Goal: Information Seeking & Learning: Learn about a topic

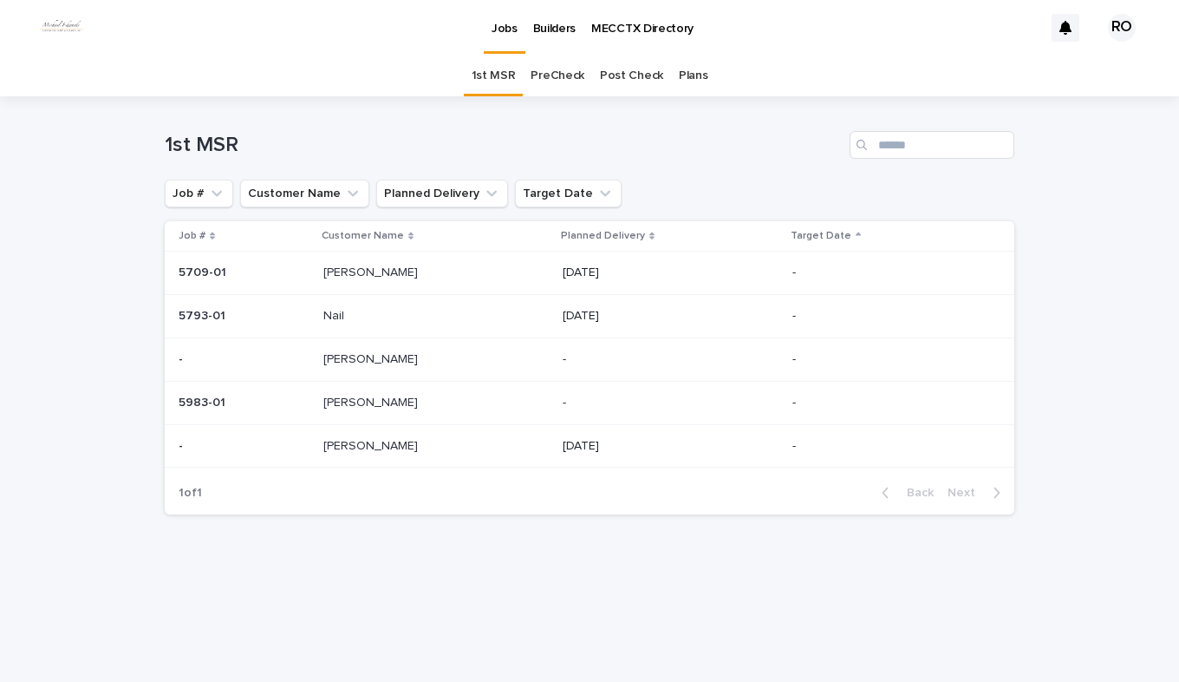
click at [557, 76] on link "PreCheck" at bounding box center [558, 75] width 54 height 41
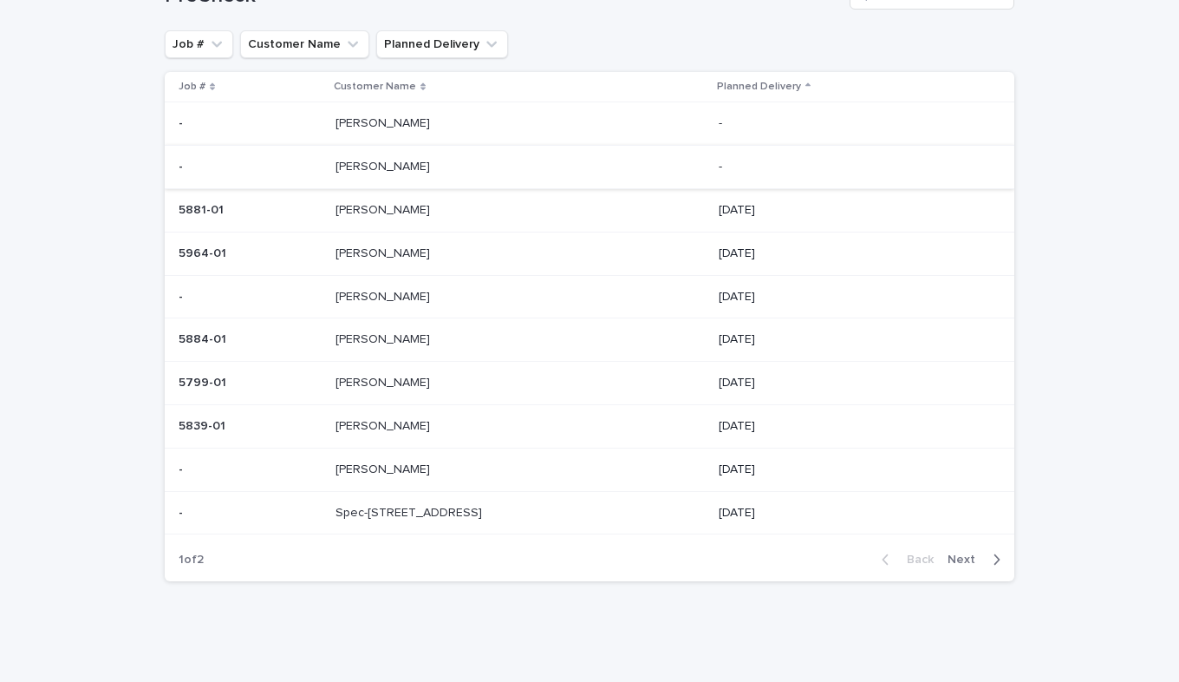
scroll to position [150, 0]
click at [414, 123] on p at bounding box center [480, 123] width 289 height 15
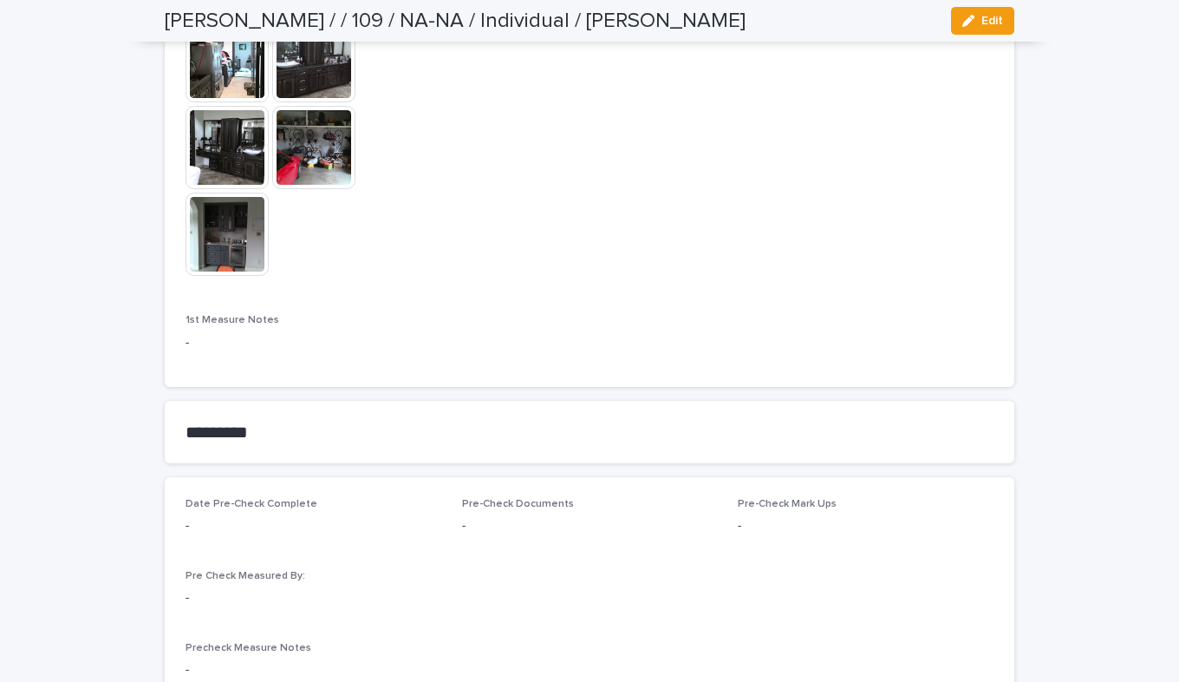
scroll to position [1561, 0]
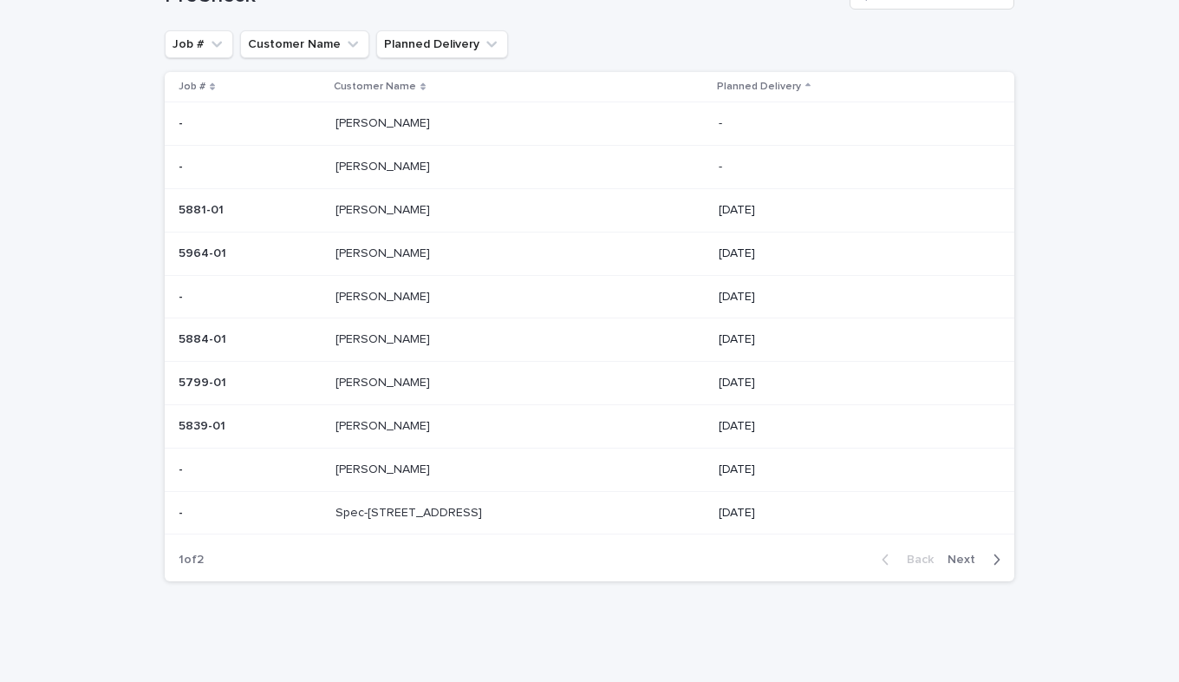
scroll to position [55, 0]
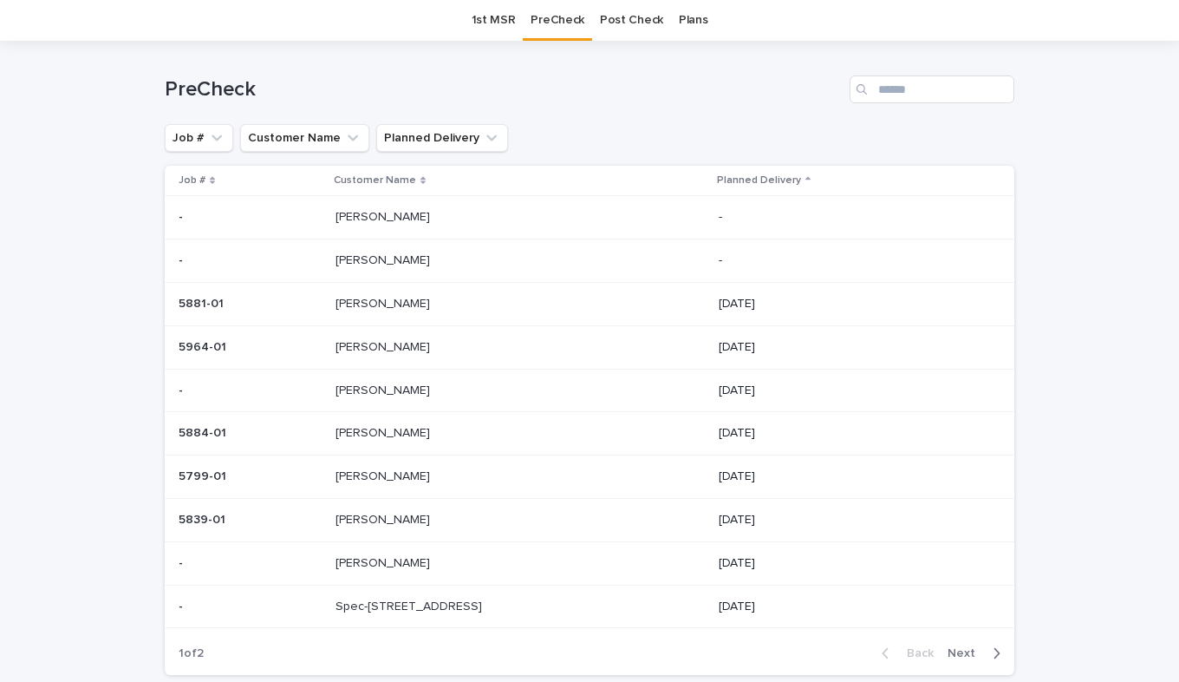
click at [401, 269] on div "[PERSON_NAME] [PERSON_NAME]" at bounding box center [520, 260] width 369 height 29
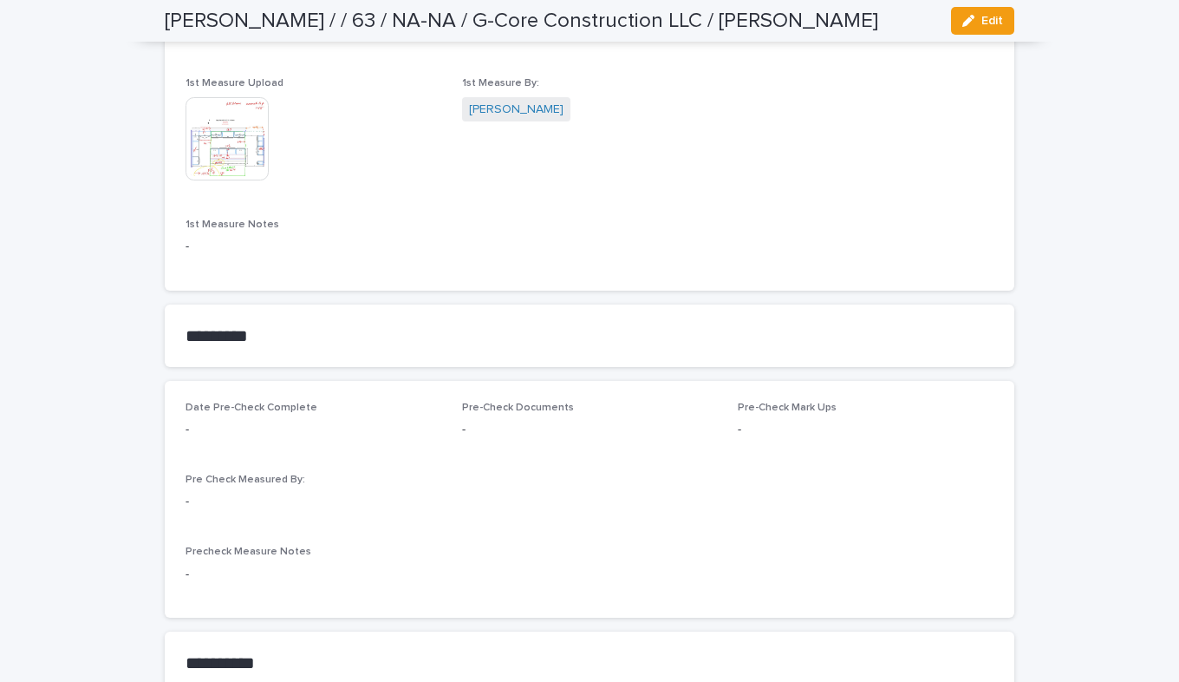
scroll to position [1301, 0]
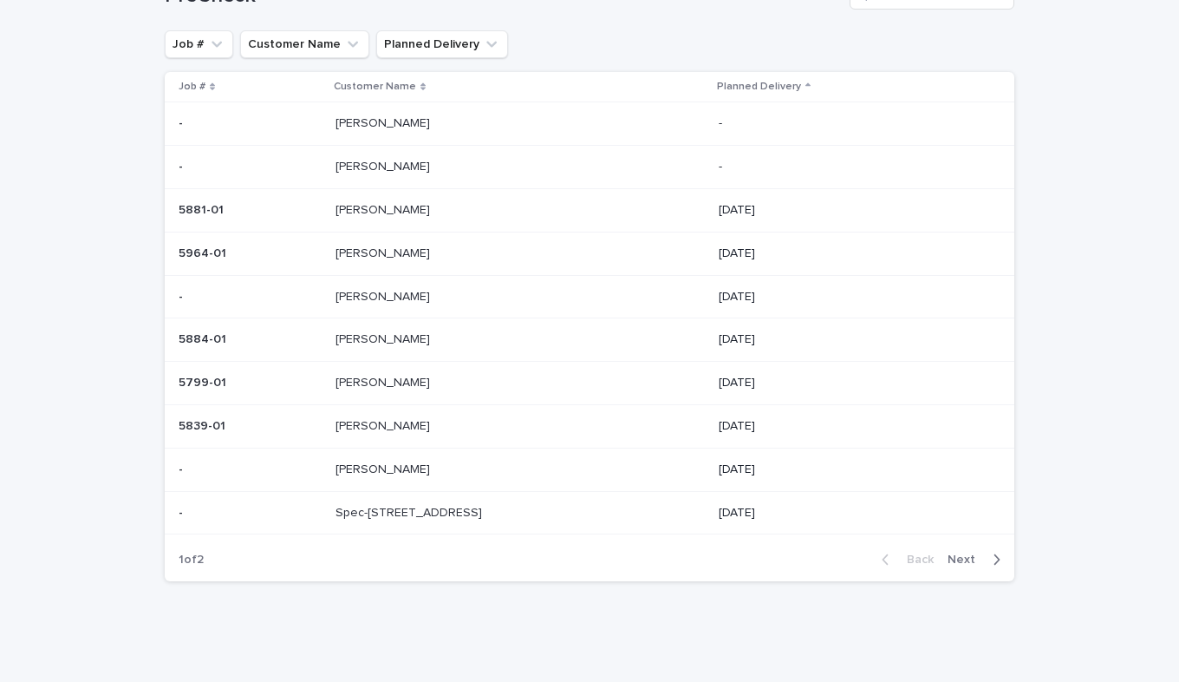
scroll to position [55, 0]
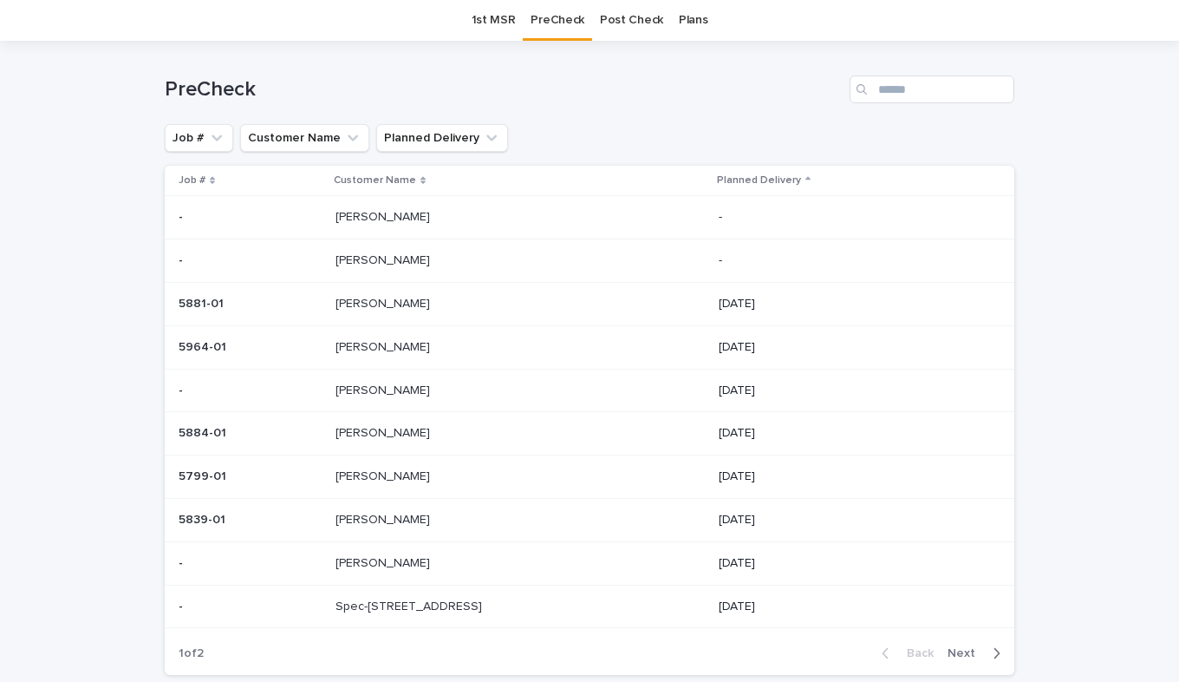
click at [282, 303] on p at bounding box center [250, 304] width 143 height 15
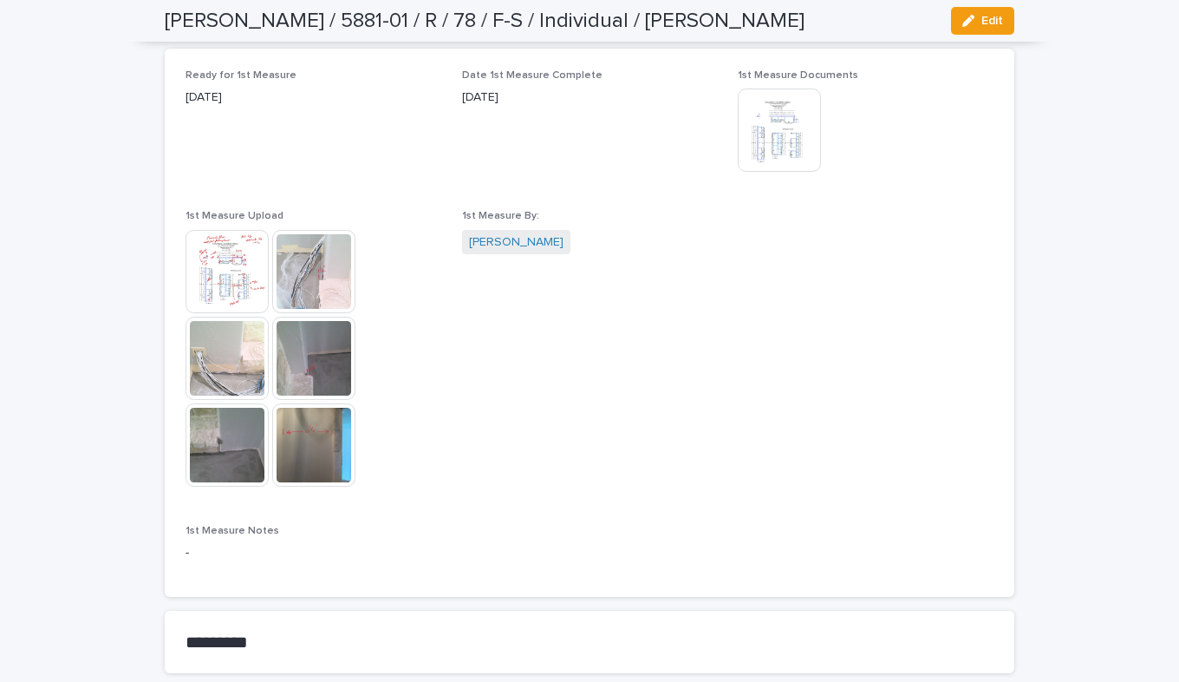
scroll to position [1040, 0]
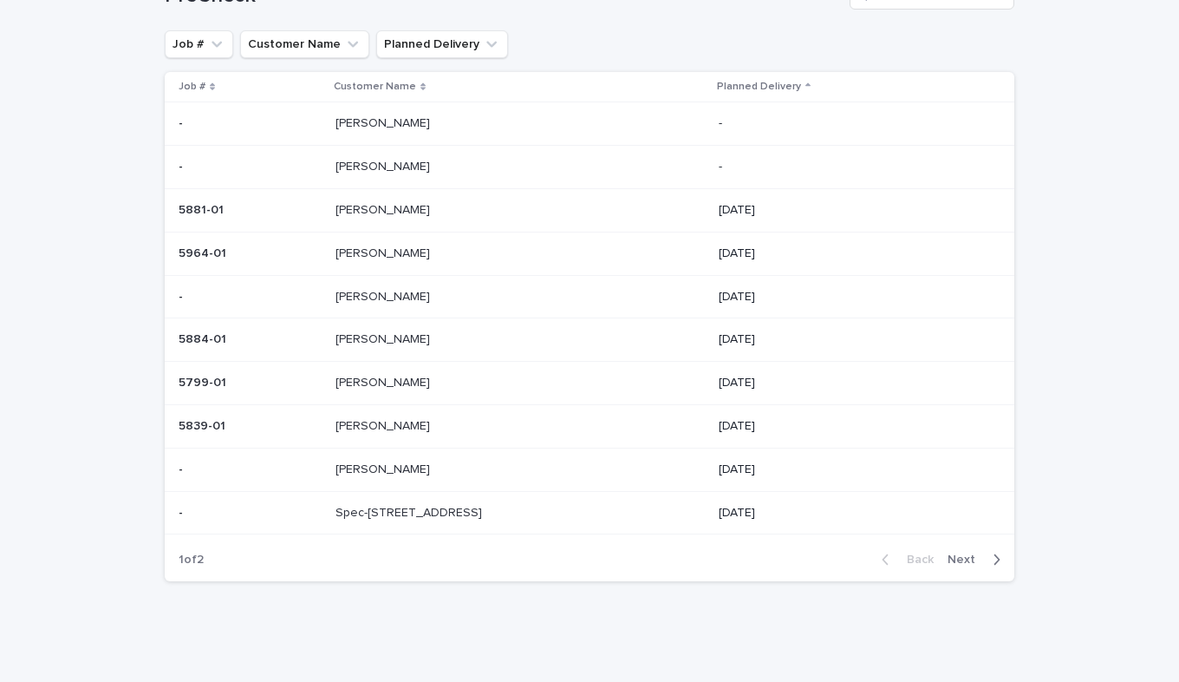
scroll to position [55, 0]
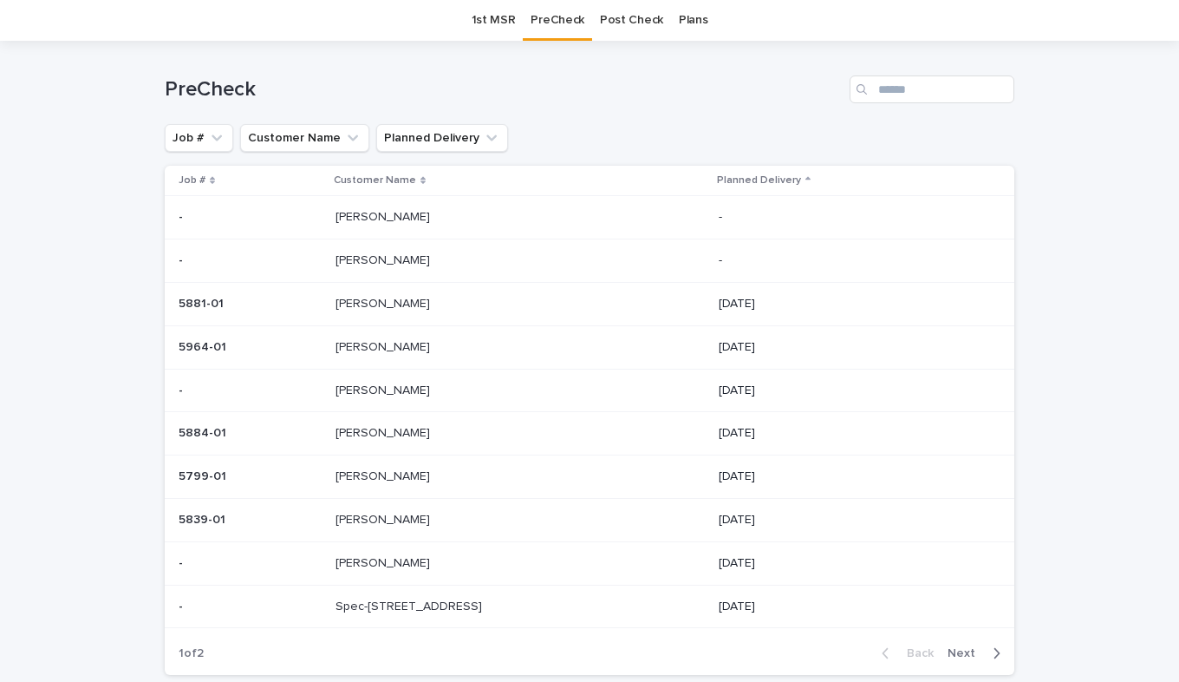
click at [318, 357] on div "5964-01 5964-01" at bounding box center [250, 347] width 143 height 29
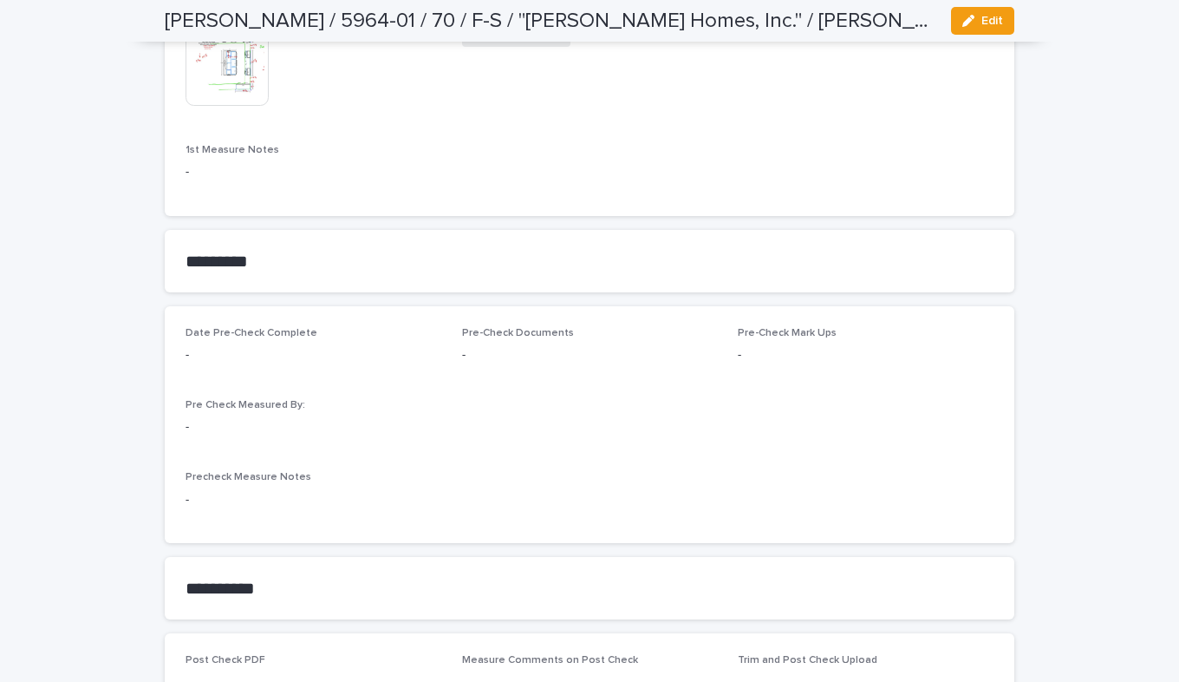
scroll to position [1301, 0]
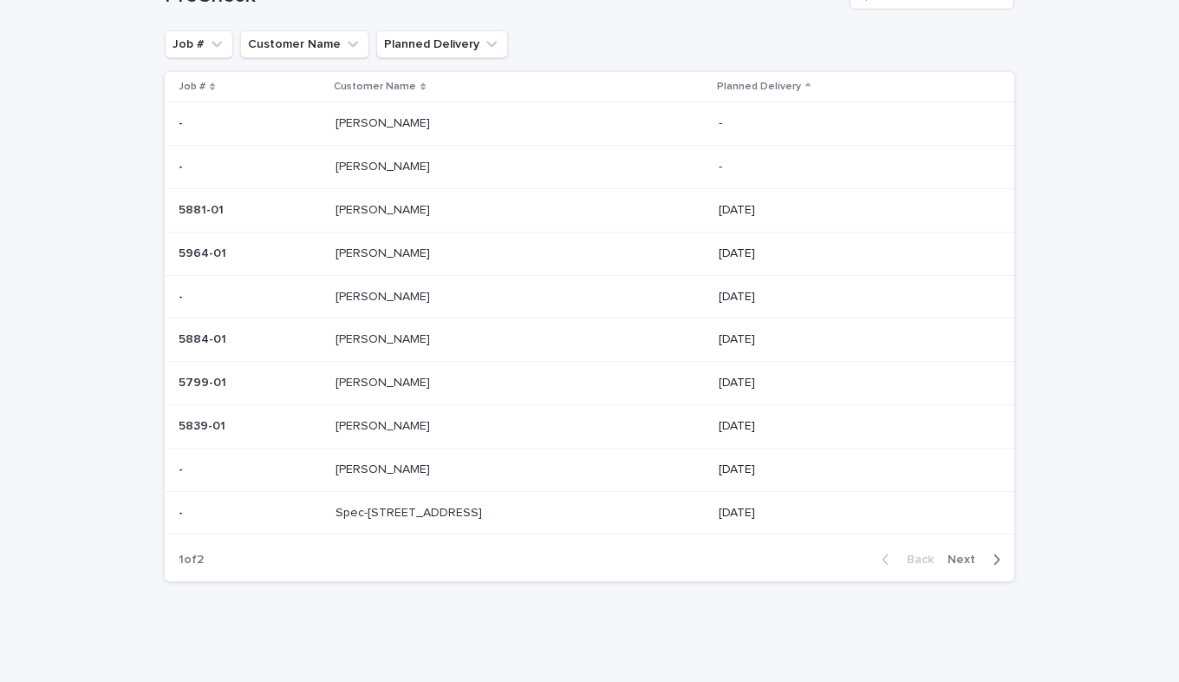
scroll to position [55, 0]
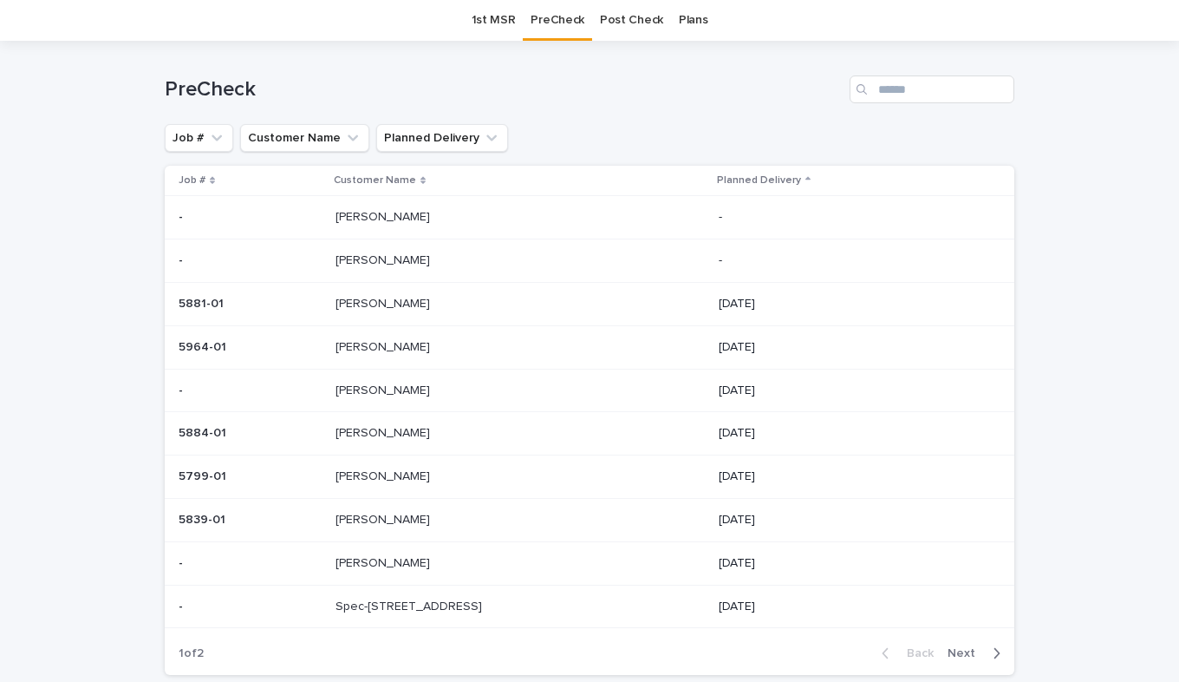
click at [375, 389] on p at bounding box center [480, 390] width 289 height 15
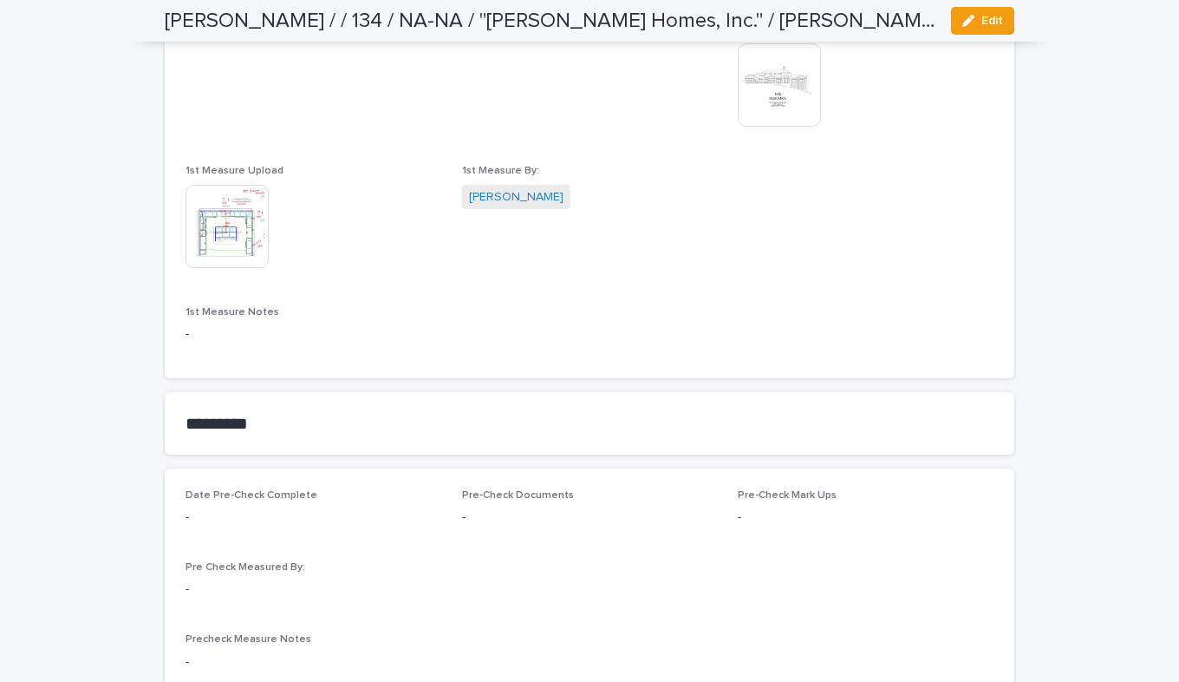
scroll to position [1214, 0]
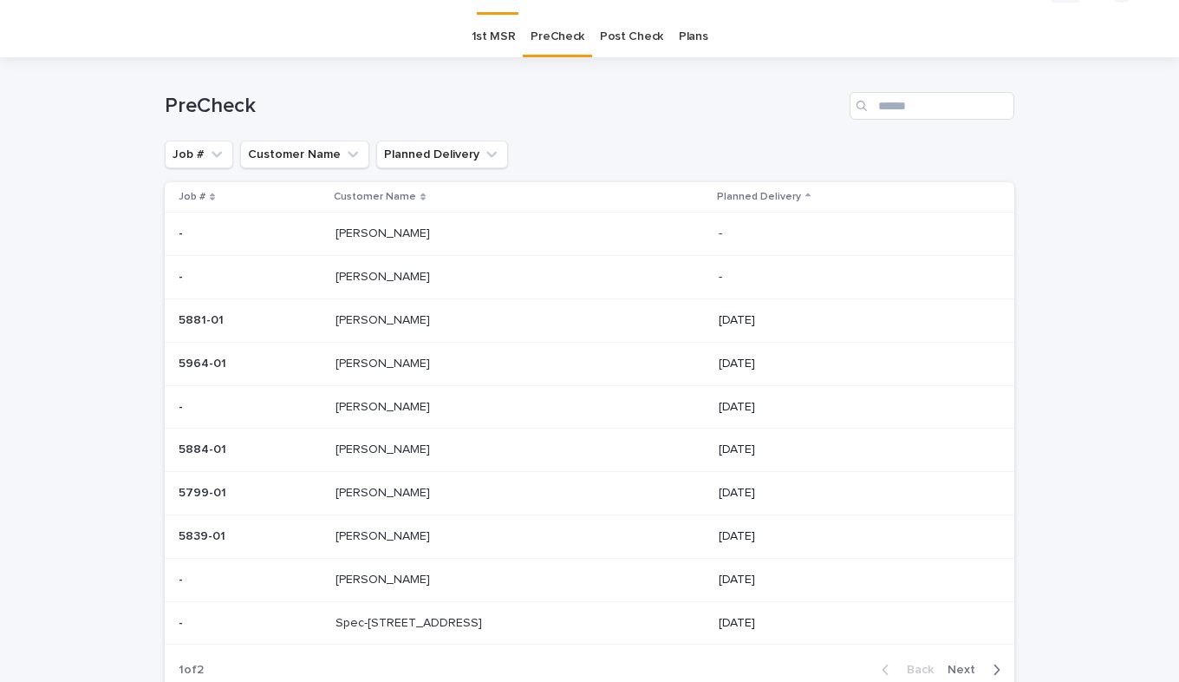
scroll to position [55, 0]
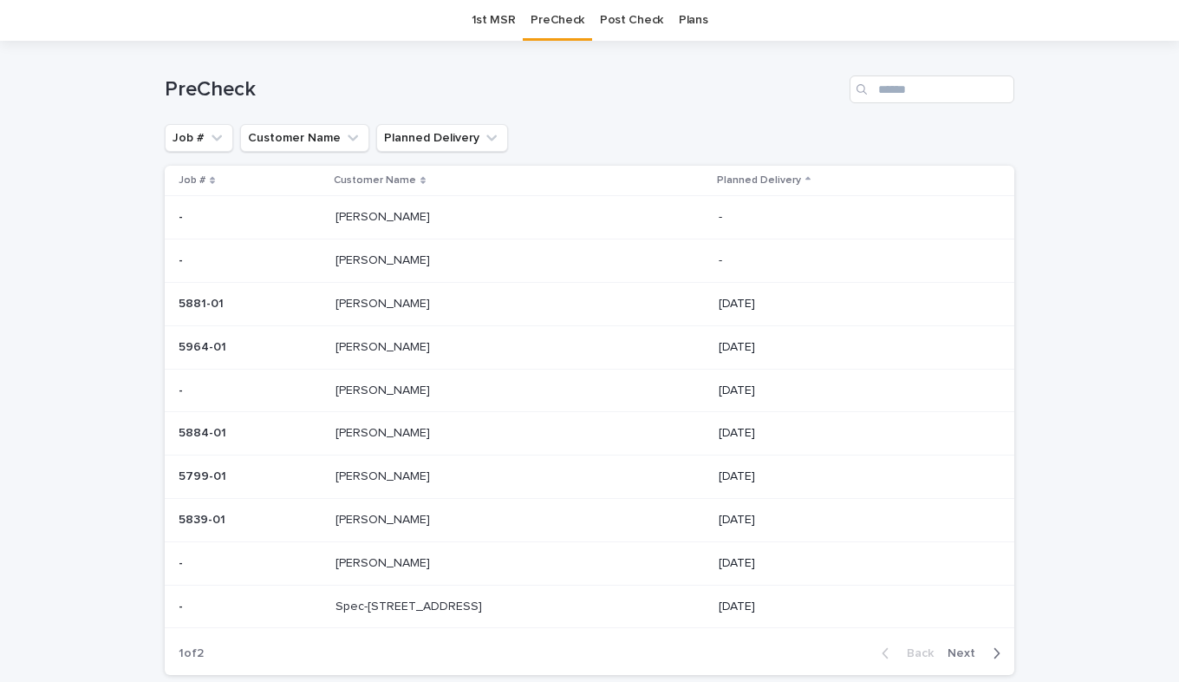
click at [403, 433] on p at bounding box center [480, 433] width 289 height 15
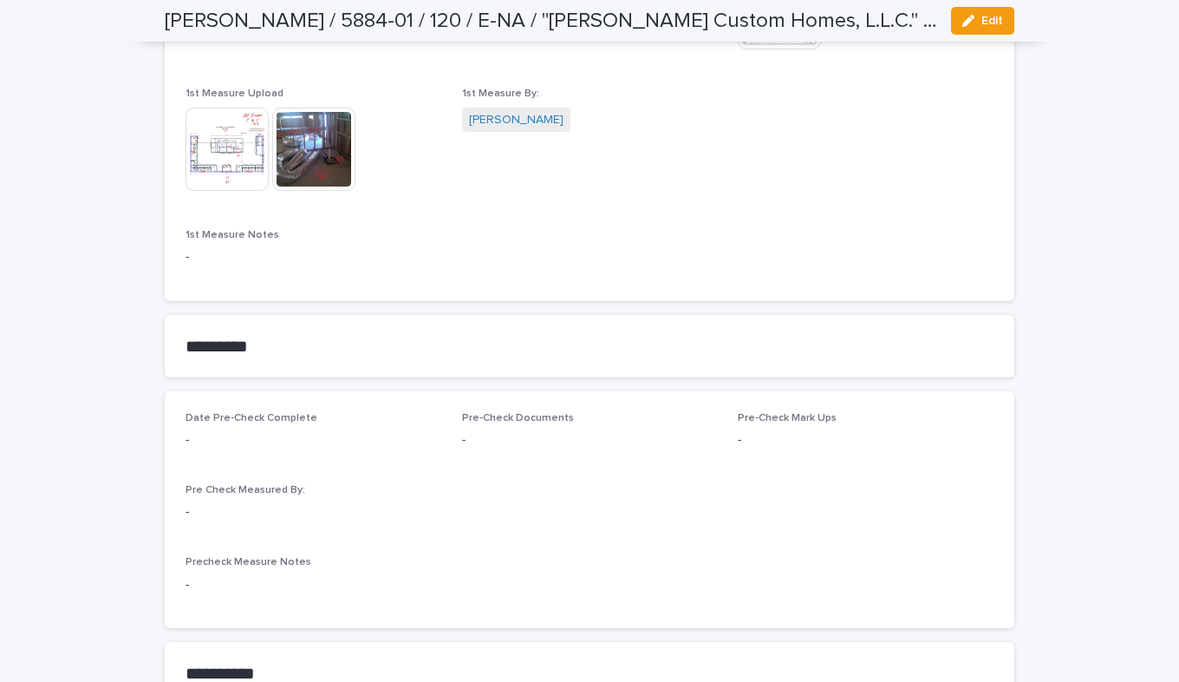
scroll to position [1301, 0]
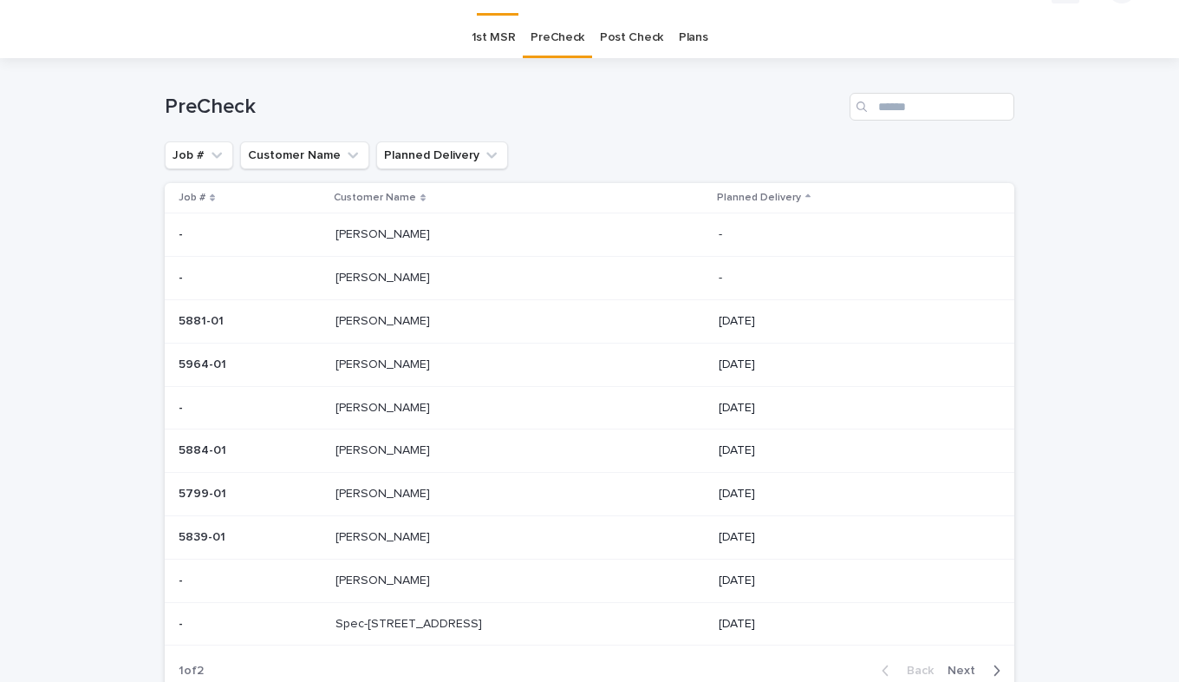
scroll to position [55, 0]
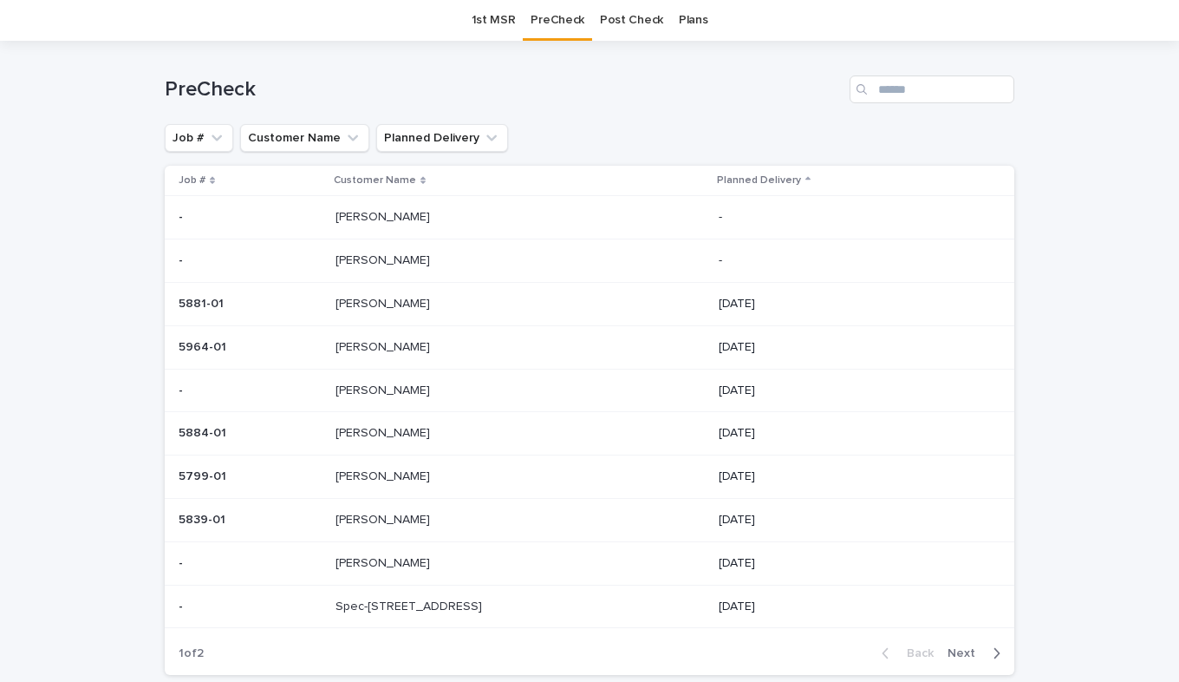
click at [368, 476] on p "[PERSON_NAME]" at bounding box center [385, 475] width 98 height 18
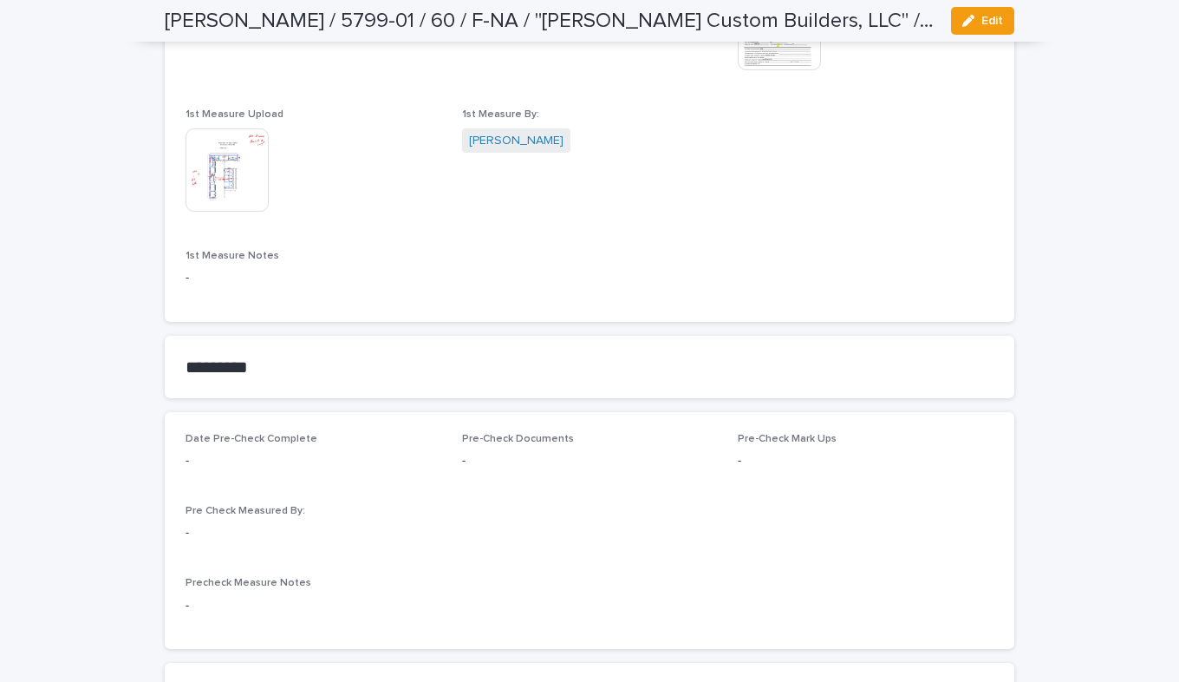
scroll to position [1214, 0]
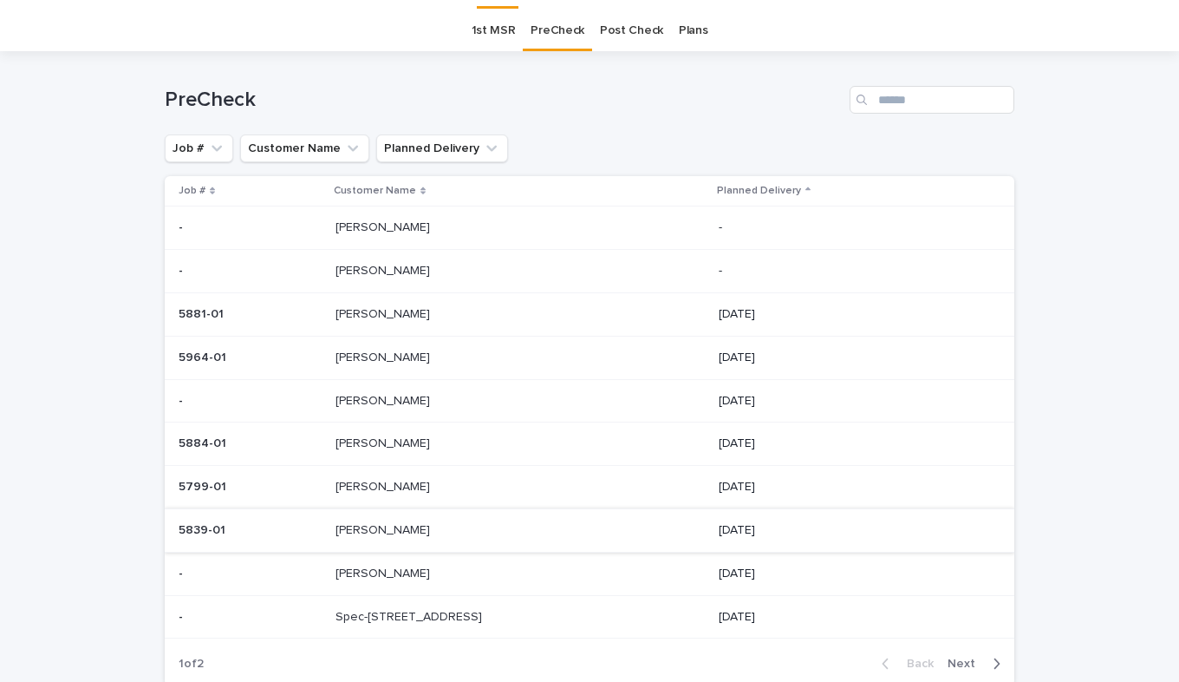
scroll to position [55, 0]
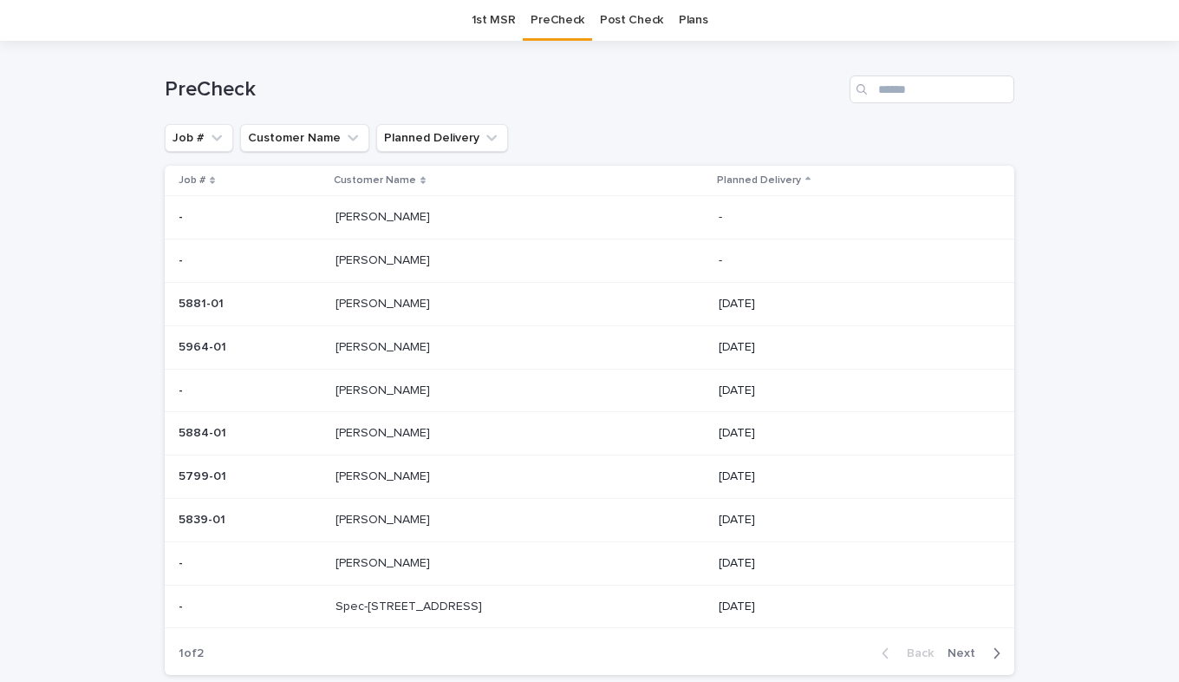
click at [382, 517] on p "[PERSON_NAME]" at bounding box center [385, 518] width 98 height 18
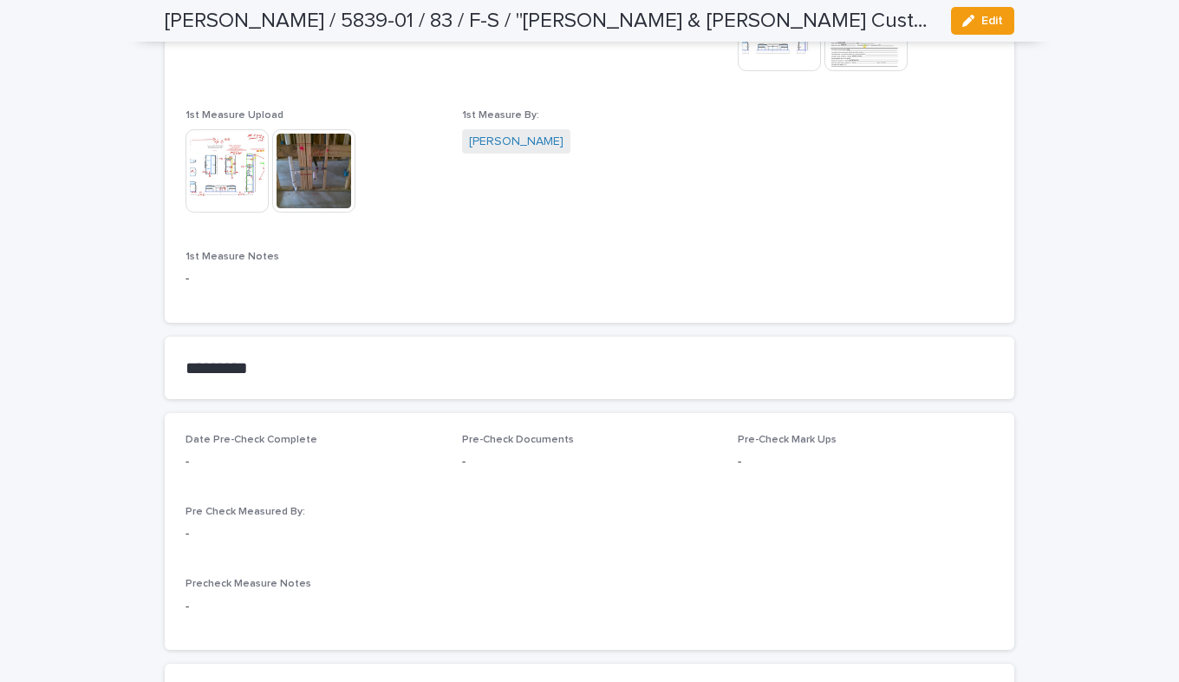
scroll to position [1127, 0]
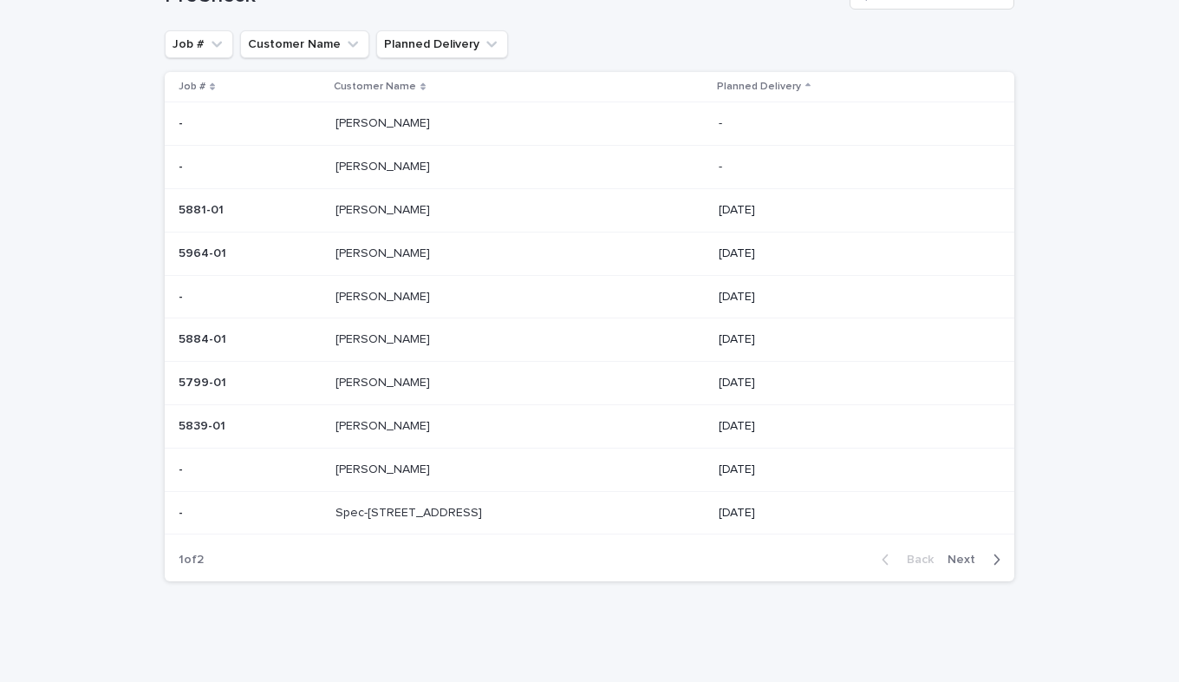
scroll to position [55, 0]
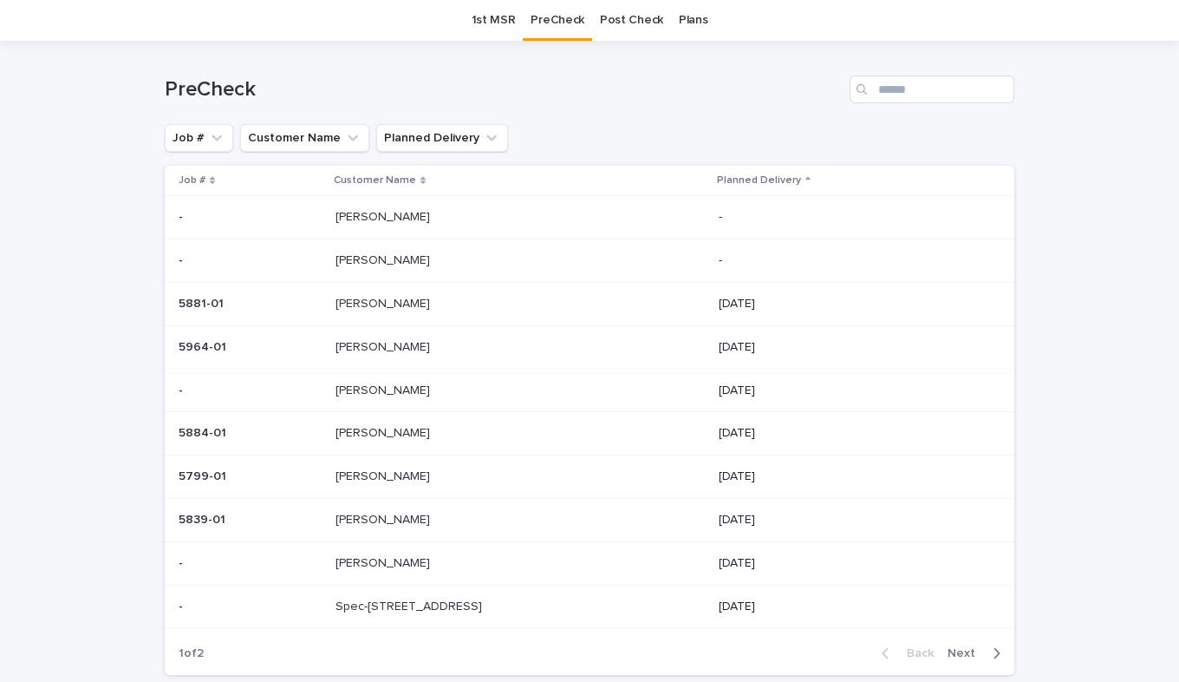
click at [294, 571] on p at bounding box center [250, 563] width 143 height 15
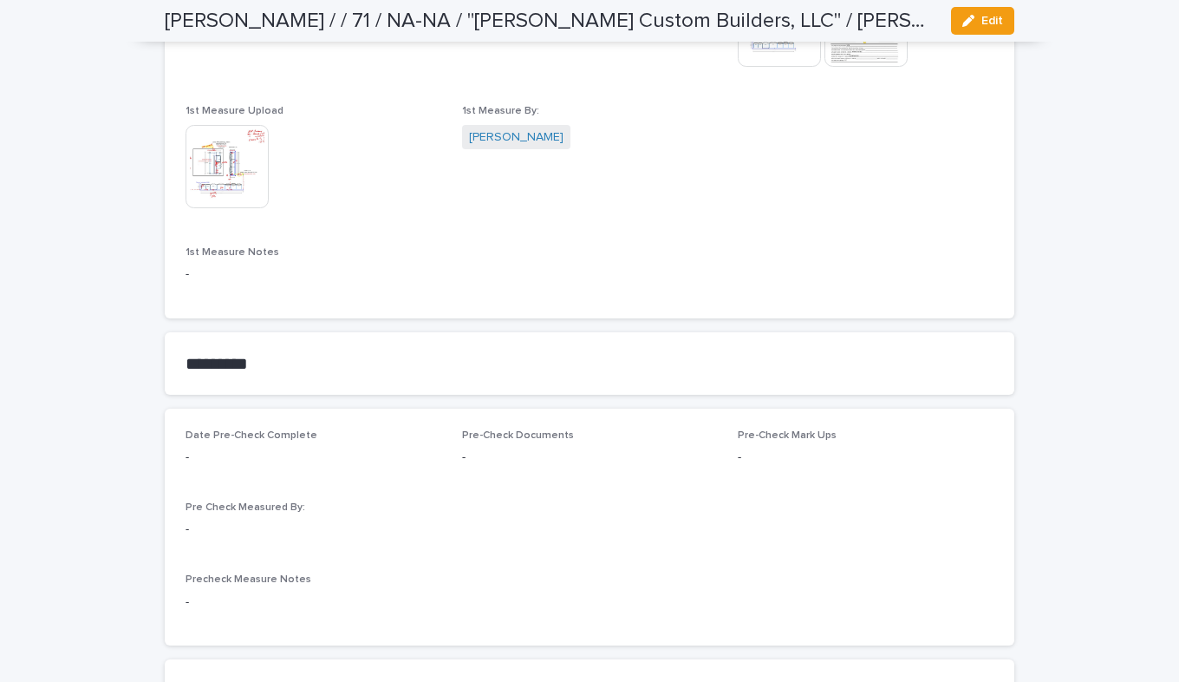
scroll to position [1127, 0]
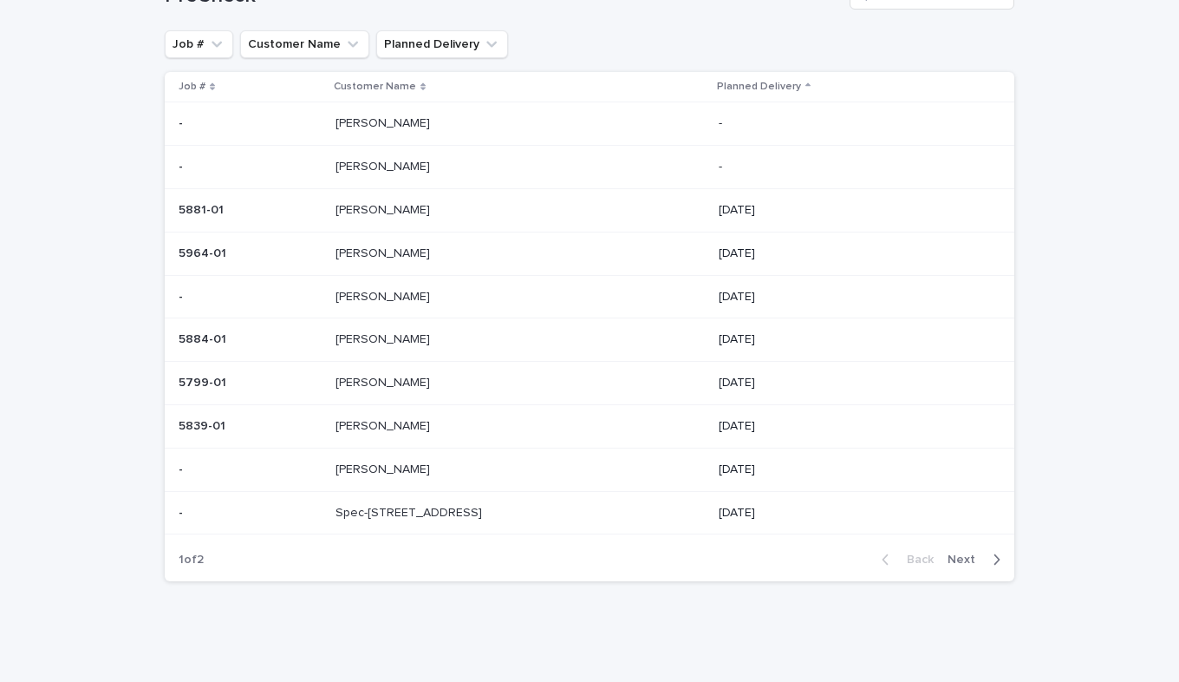
scroll to position [55, 0]
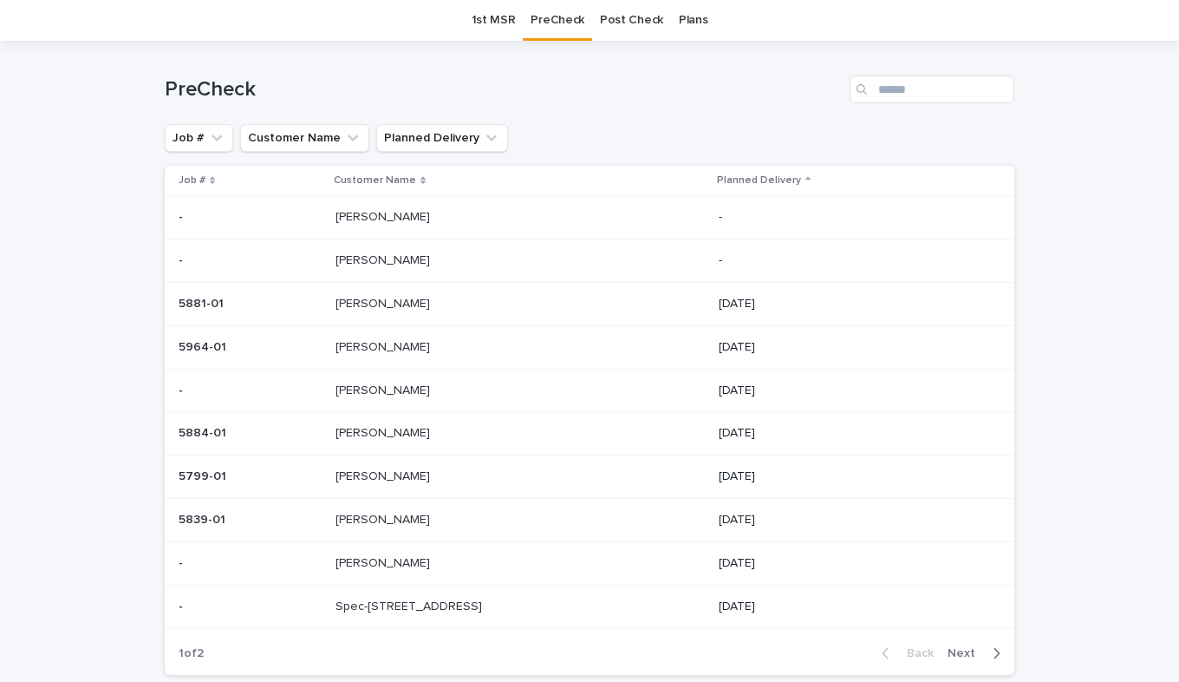
click at [344, 603] on p "Spec-[STREET_ADDRESS]" at bounding box center [411, 605] width 150 height 18
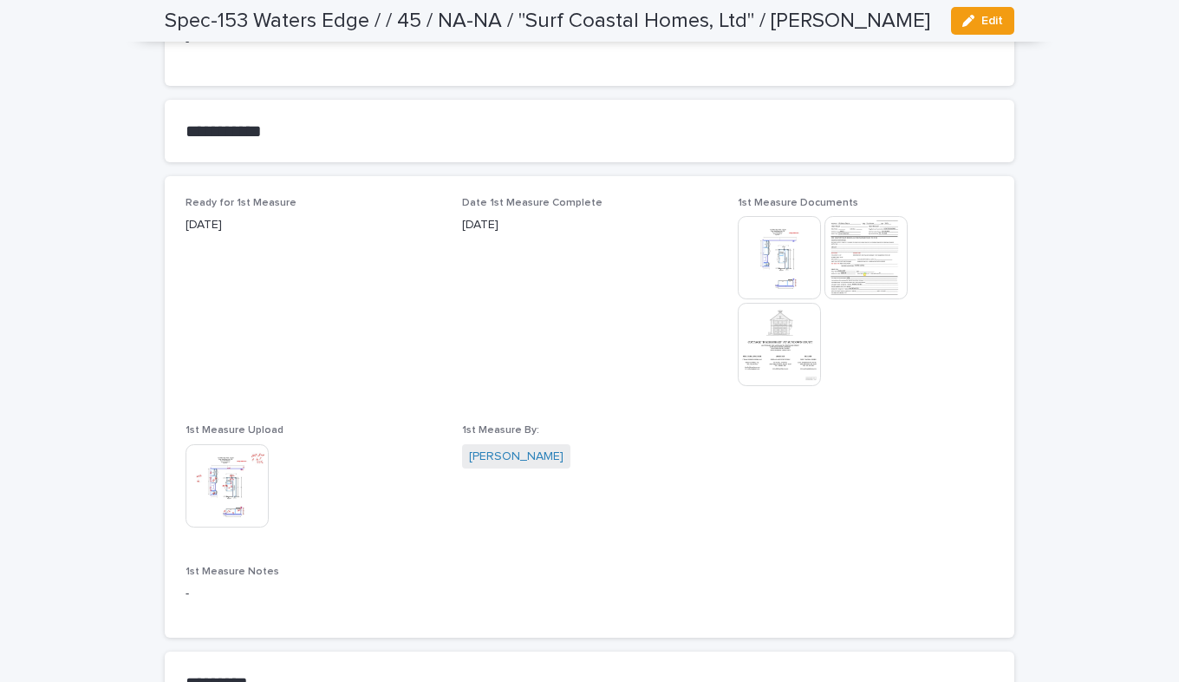
scroll to position [1214, 0]
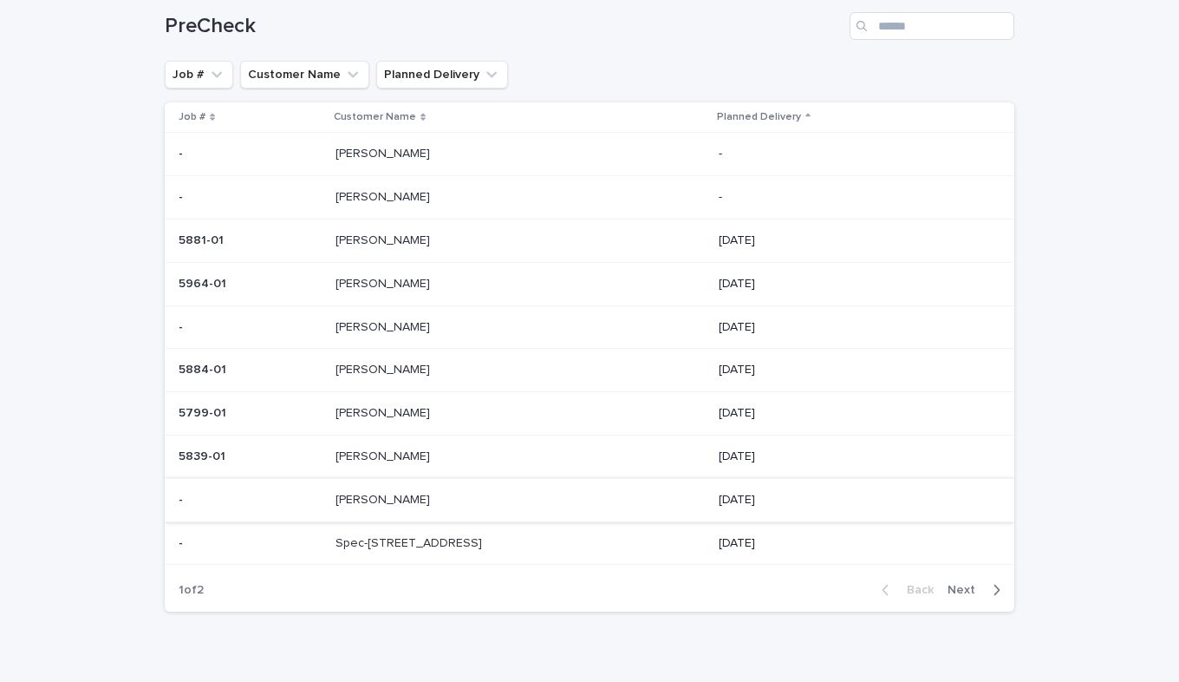
scroll to position [150, 0]
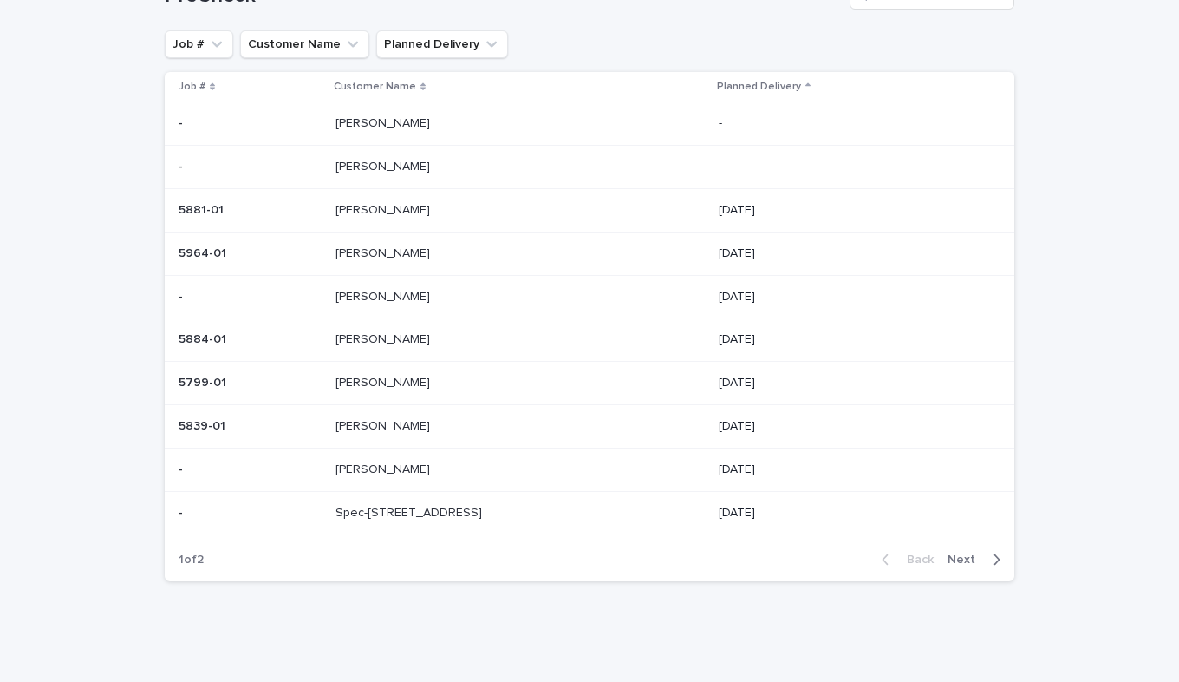
click at [962, 561] on span "Next" at bounding box center [967, 559] width 38 height 12
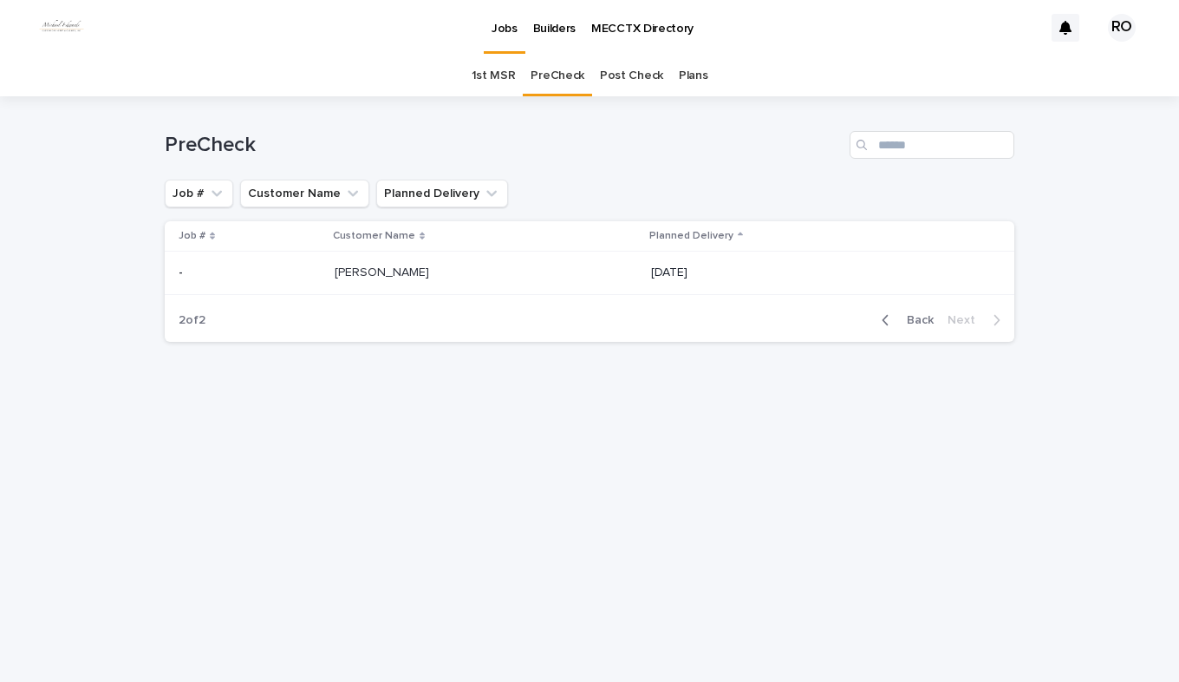
click at [378, 279] on p "[PERSON_NAME]" at bounding box center [384, 271] width 98 height 18
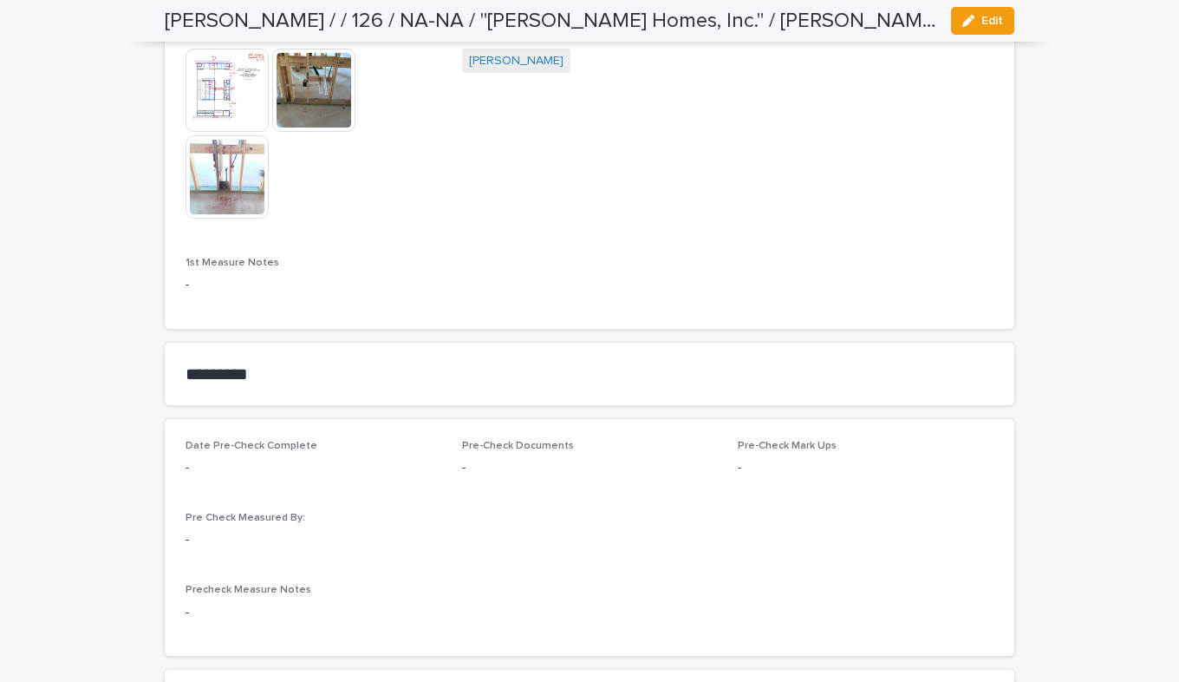
scroll to position [1214, 0]
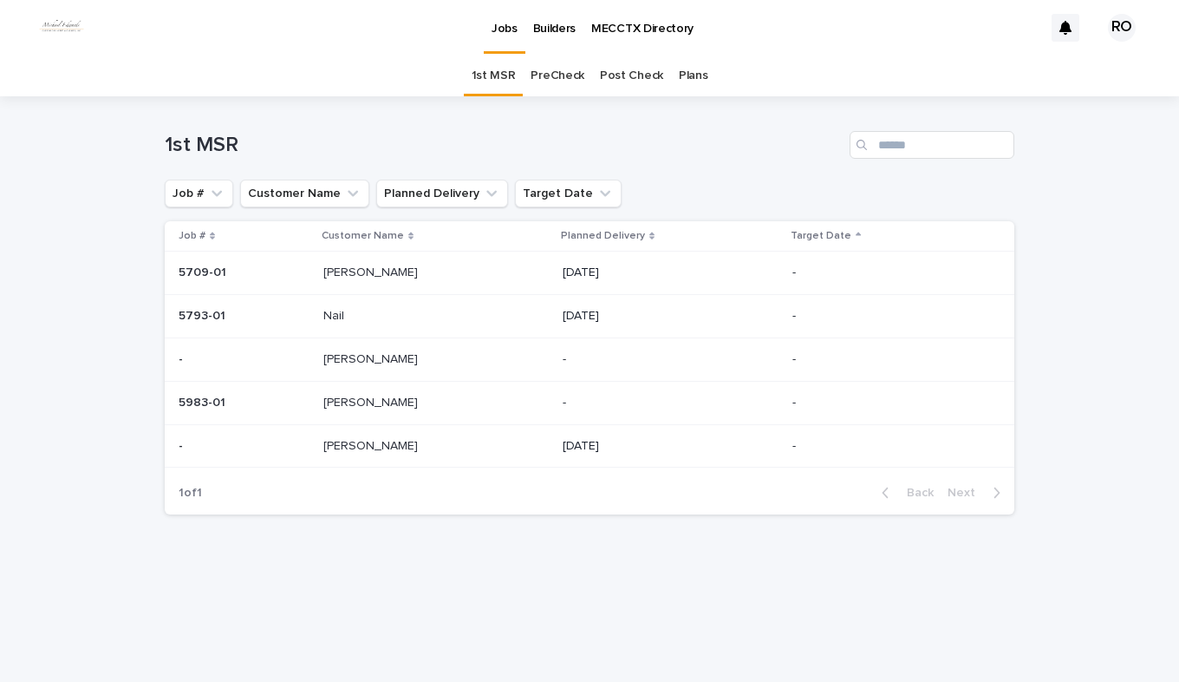
click at [341, 448] on p "[PERSON_NAME]" at bounding box center [372, 444] width 98 height 18
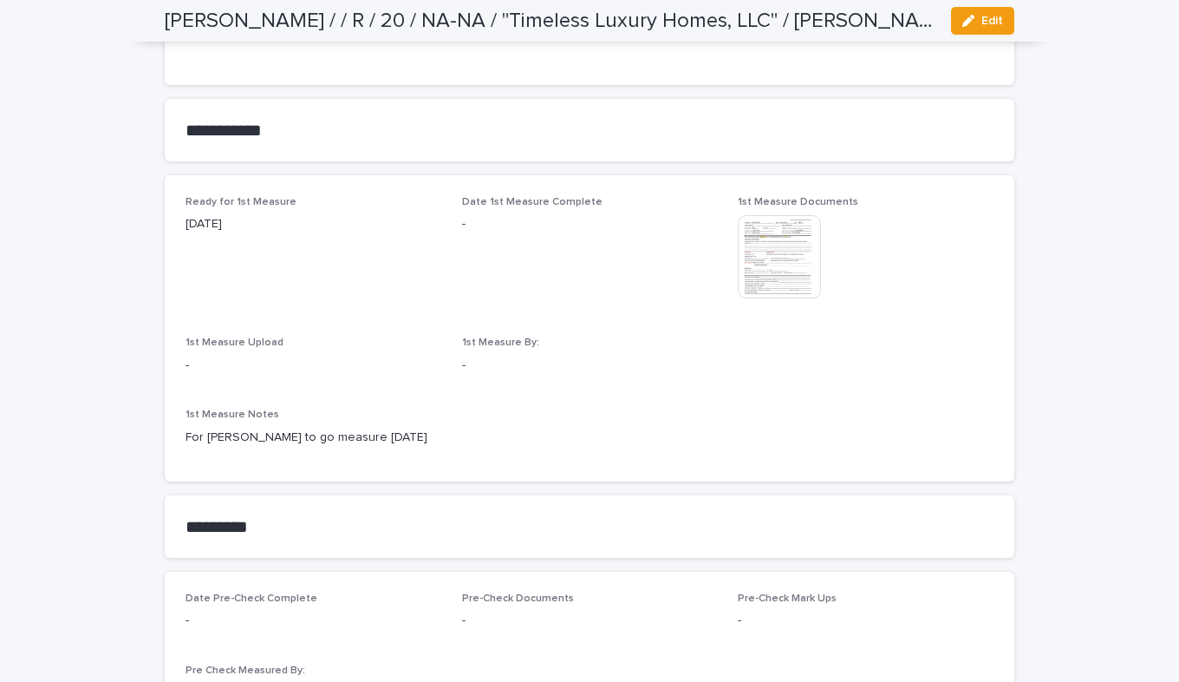
scroll to position [867, 0]
